Goal: Information Seeking & Learning: Learn about a topic

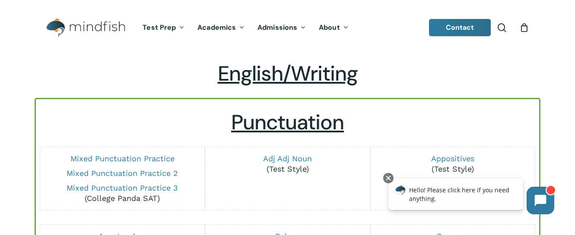
scroll to position [0, 0]
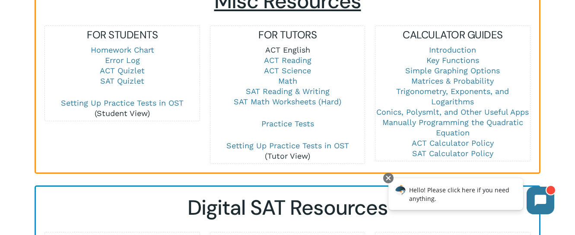
scroll to position [635, 0]
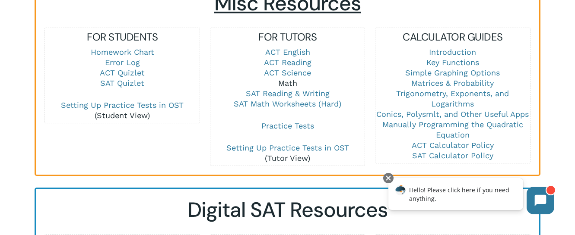
click at [283, 79] on link "Math" at bounding box center [287, 83] width 19 height 9
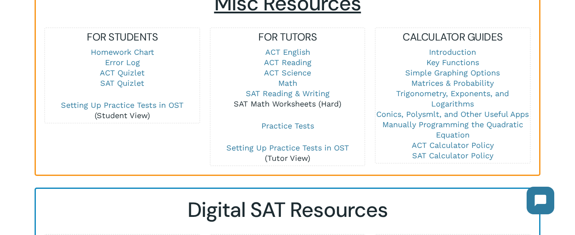
click at [294, 99] on link "SAT Math Worksheets (Hard)" at bounding box center [288, 103] width 108 height 9
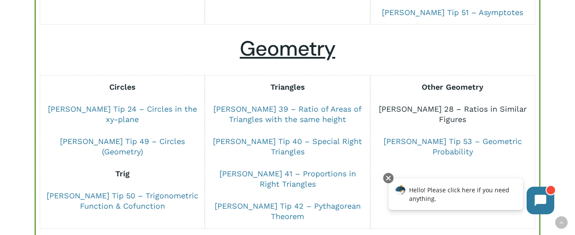
scroll to position [439, 0]
click at [462, 104] on link "[PERSON_NAME] 28 – Ratios in Similar Figures" at bounding box center [453, 113] width 148 height 19
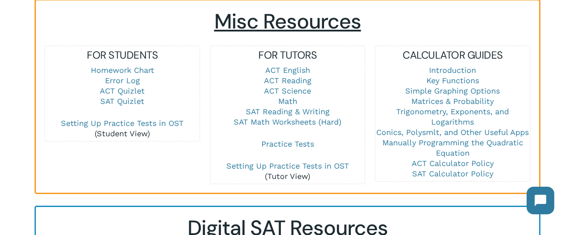
scroll to position [607, 0]
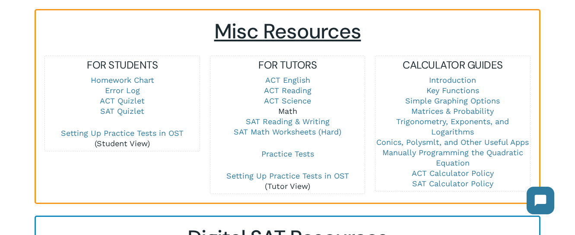
click at [292, 107] on link "Math" at bounding box center [287, 111] width 19 height 9
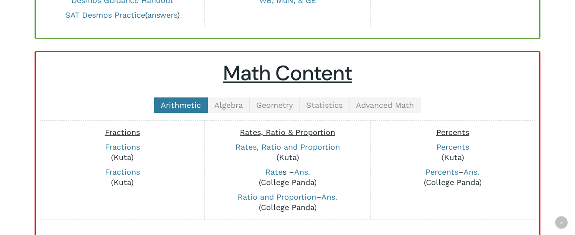
scroll to position [184, 0]
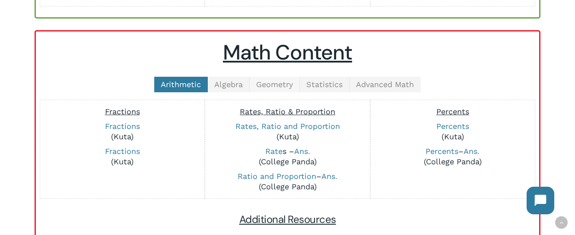
click at [279, 90] on link "Geometry" at bounding box center [275, 85] width 50 height 16
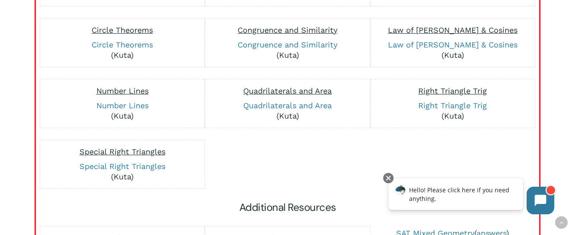
scroll to position [377, 0]
click at [149, 170] on link "Special Right Triangles" at bounding box center [122, 166] width 86 height 9
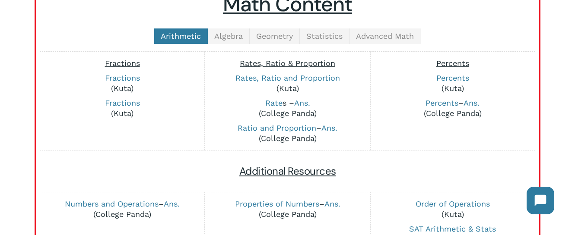
scroll to position [229, 0]
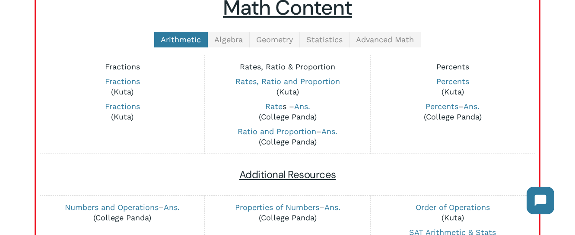
click at [269, 42] on span "Geometry" at bounding box center [274, 39] width 37 height 9
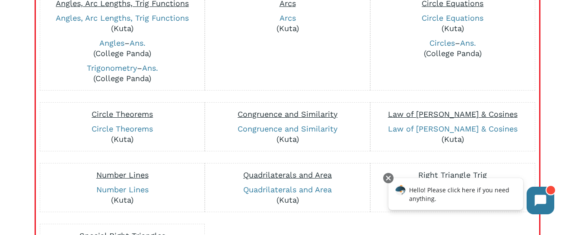
scroll to position [296, 0]
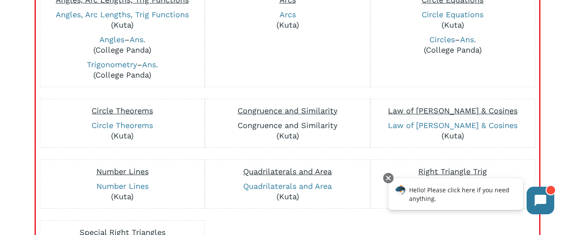
click at [293, 130] on link "Congruence and Similarity" at bounding box center [288, 125] width 100 height 9
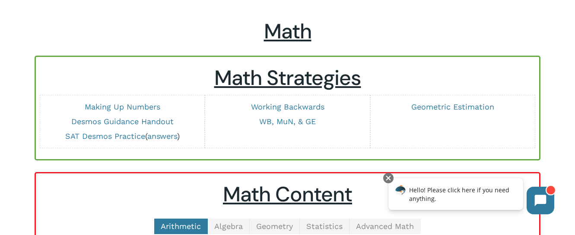
scroll to position [53, 0]
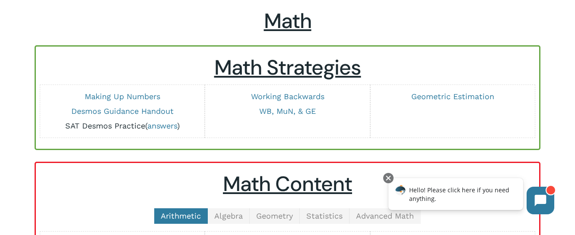
click at [116, 125] on link "SAT Desmos Practice" at bounding box center [105, 125] width 80 height 9
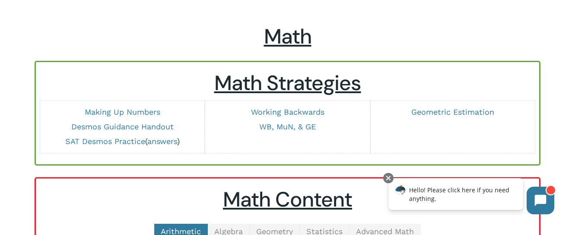
scroll to position [37, 0]
click at [125, 142] on link "SAT Desmos Practice" at bounding box center [105, 141] width 80 height 9
